Goal: Task Accomplishment & Management: Understand process/instructions

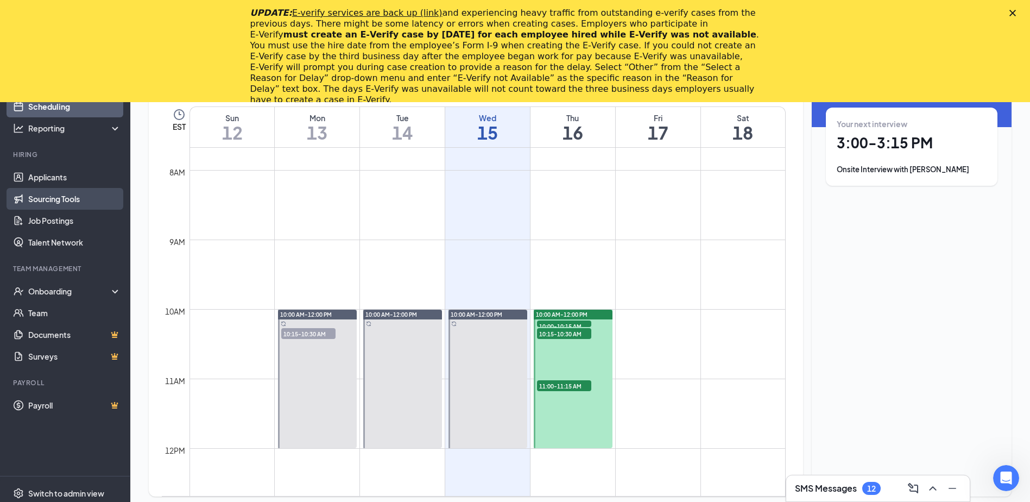
scroll to position [102, 0]
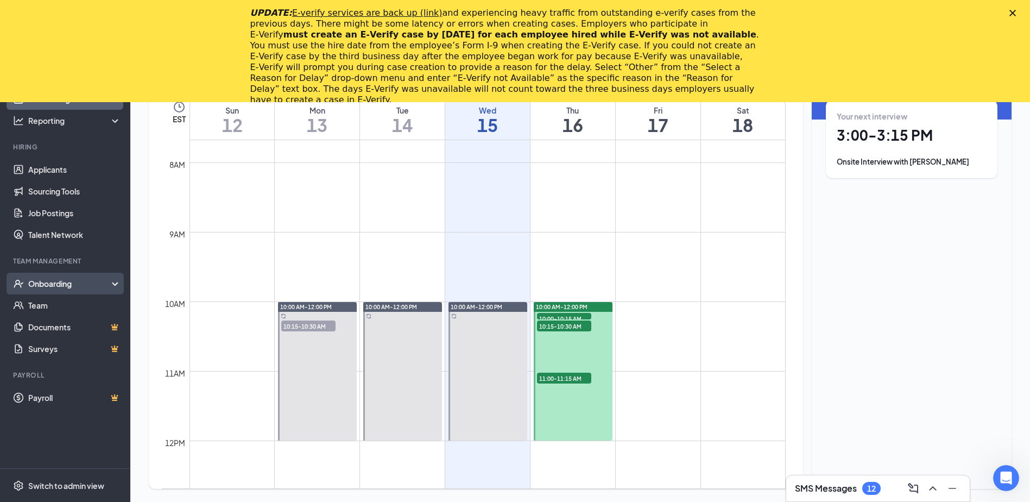
click at [64, 284] on div "Onboarding" at bounding box center [70, 283] width 84 height 11
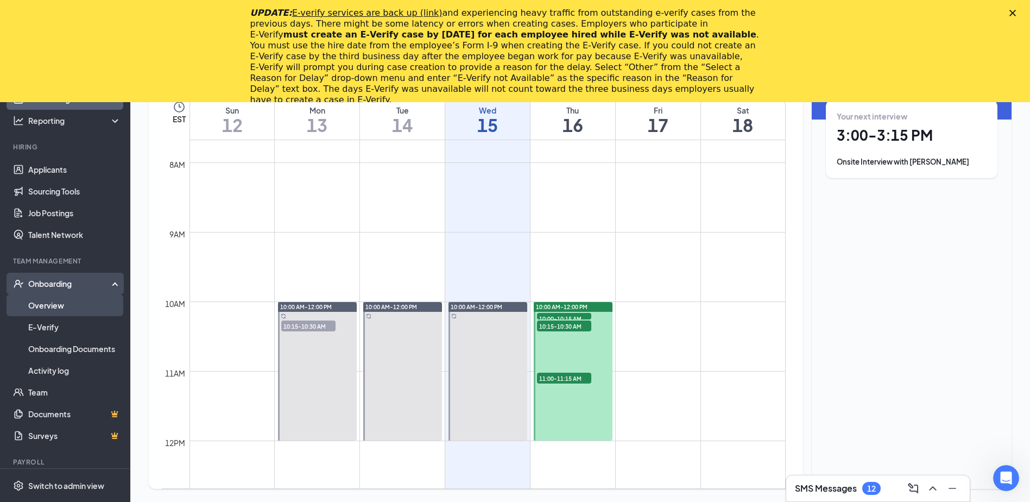
click at [65, 306] on link "Overview" at bounding box center [74, 305] width 93 height 22
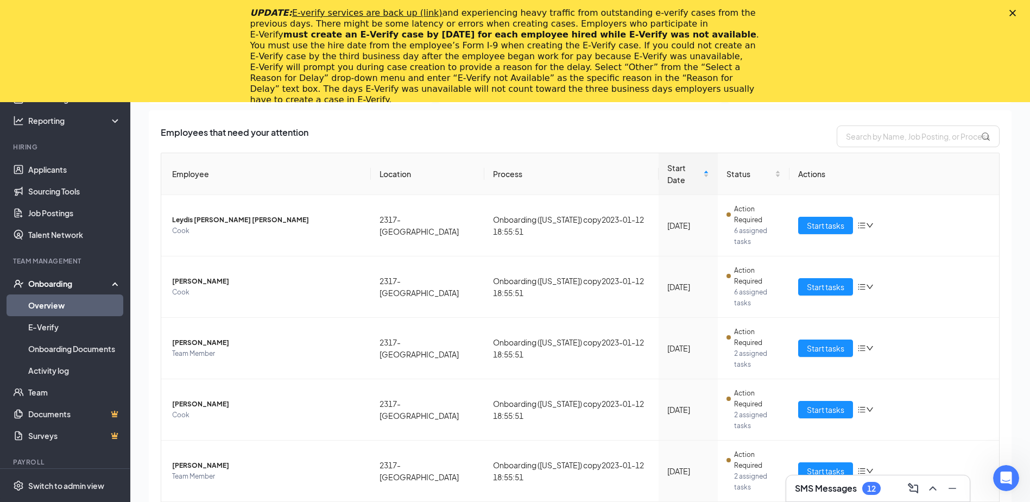
click at [1016, 12] on polygon "Close" at bounding box center [1013, 13] width 7 height 7
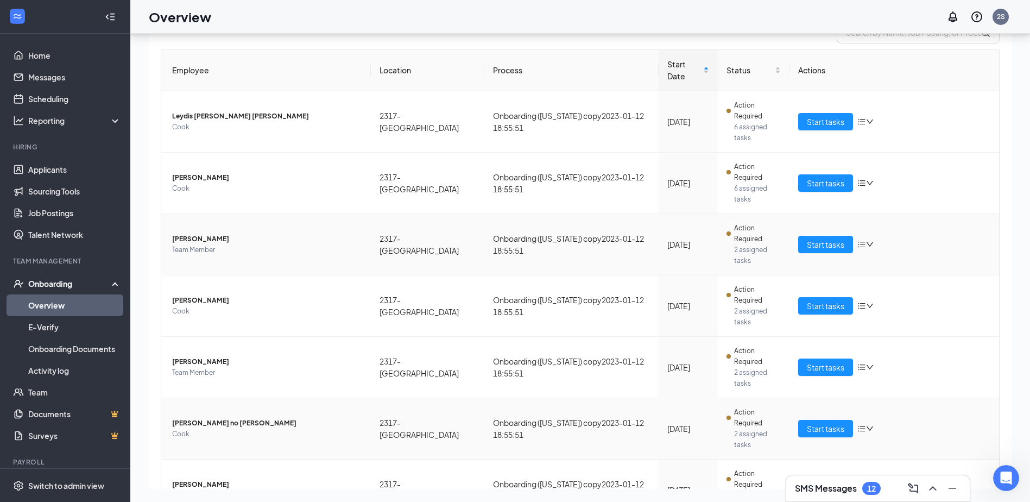
scroll to position [115, 0]
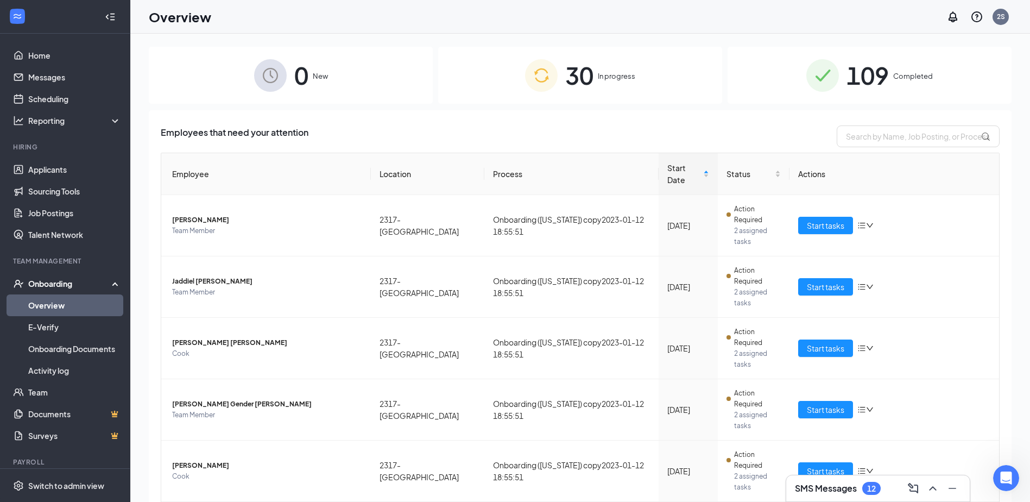
click at [598, 75] on span "In progress" at bounding box center [616, 76] width 37 height 11
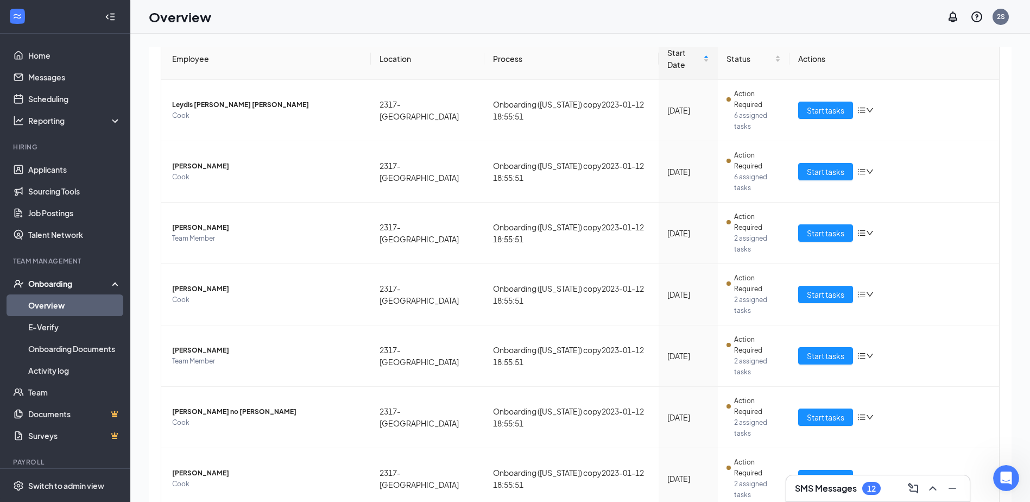
scroll to position [49, 0]
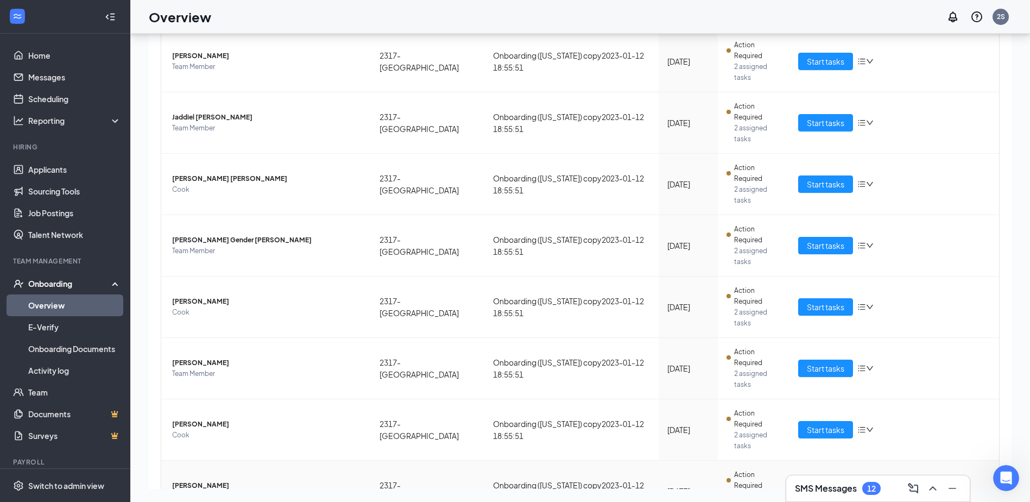
click at [833, 485] on span "Start tasks" at bounding box center [825, 491] width 37 height 12
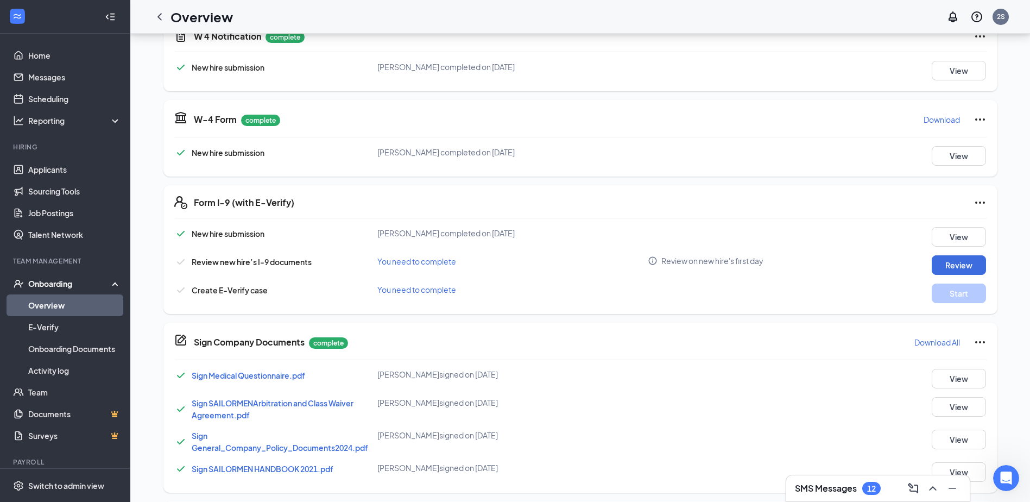
scroll to position [272, 0]
